Goal: Book appointment/travel/reservation

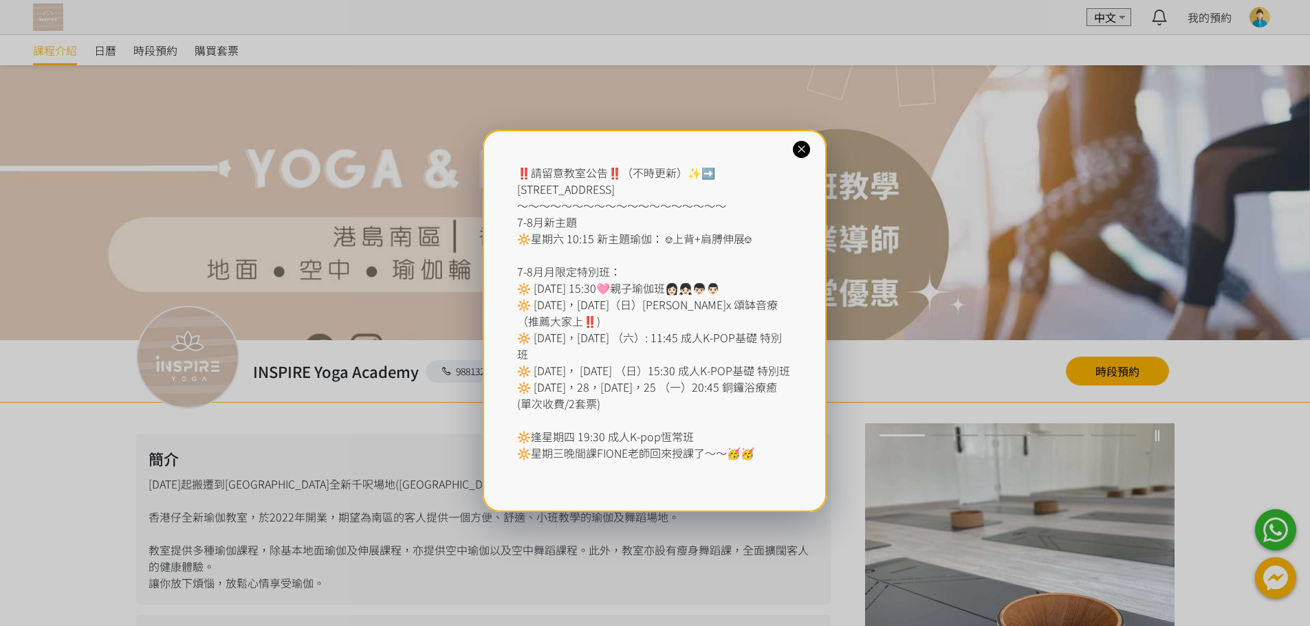
click at [1159, 366] on div "‼️請留意教室公告‼️（不時更新）✨➡️ [STREET_ADDRESS] ～～～～～～～～～～～～～～～～～～～ 7-8月新主題 🔆星期六 10:15 新主…" at bounding box center [655, 313] width 1310 height 626
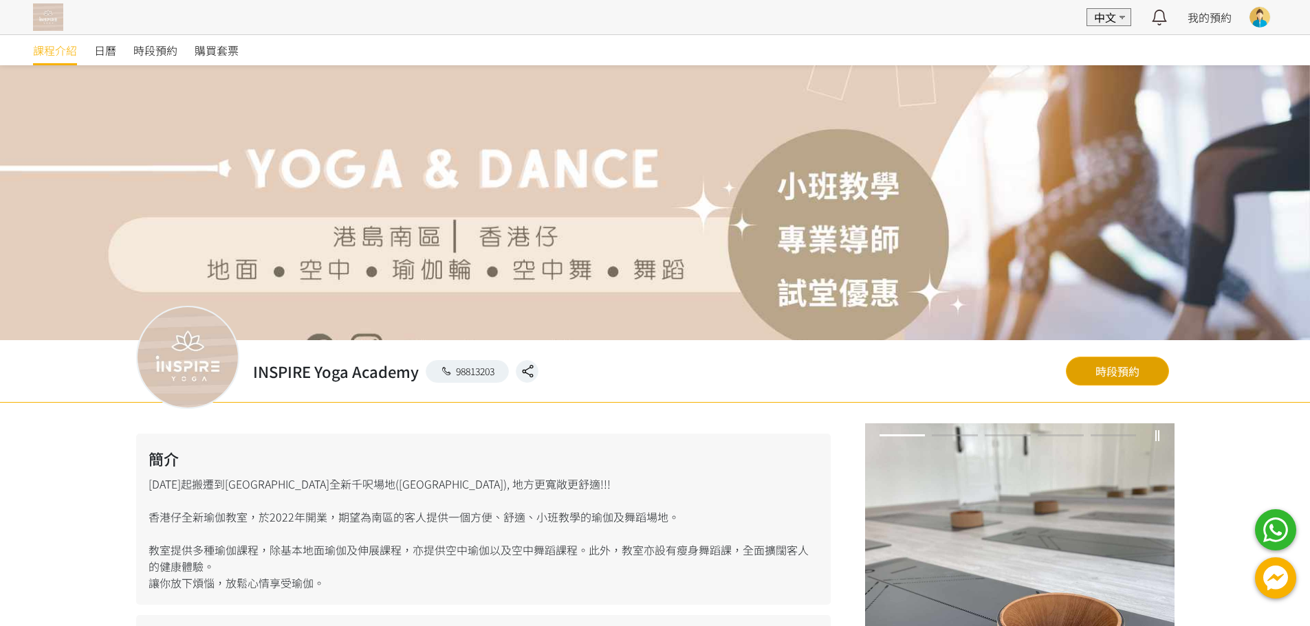
click at [1119, 366] on link "時段預約" at bounding box center [1117, 371] width 103 height 29
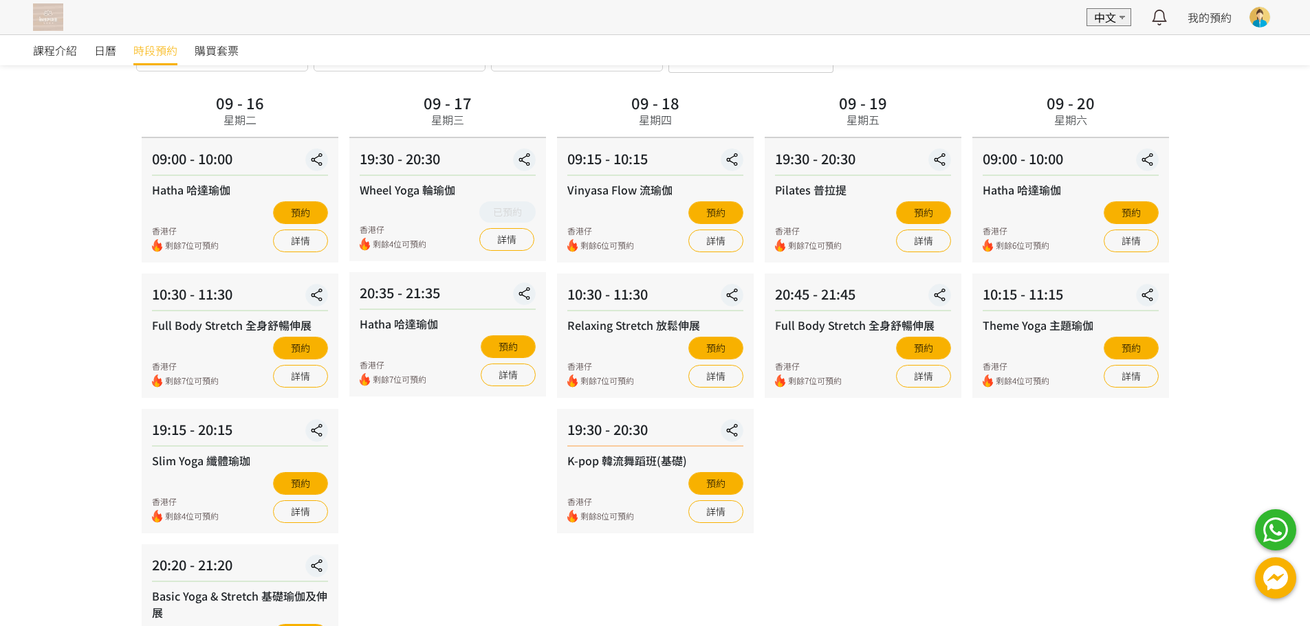
scroll to position [76, 0]
